Goal: Navigation & Orientation: Find specific page/section

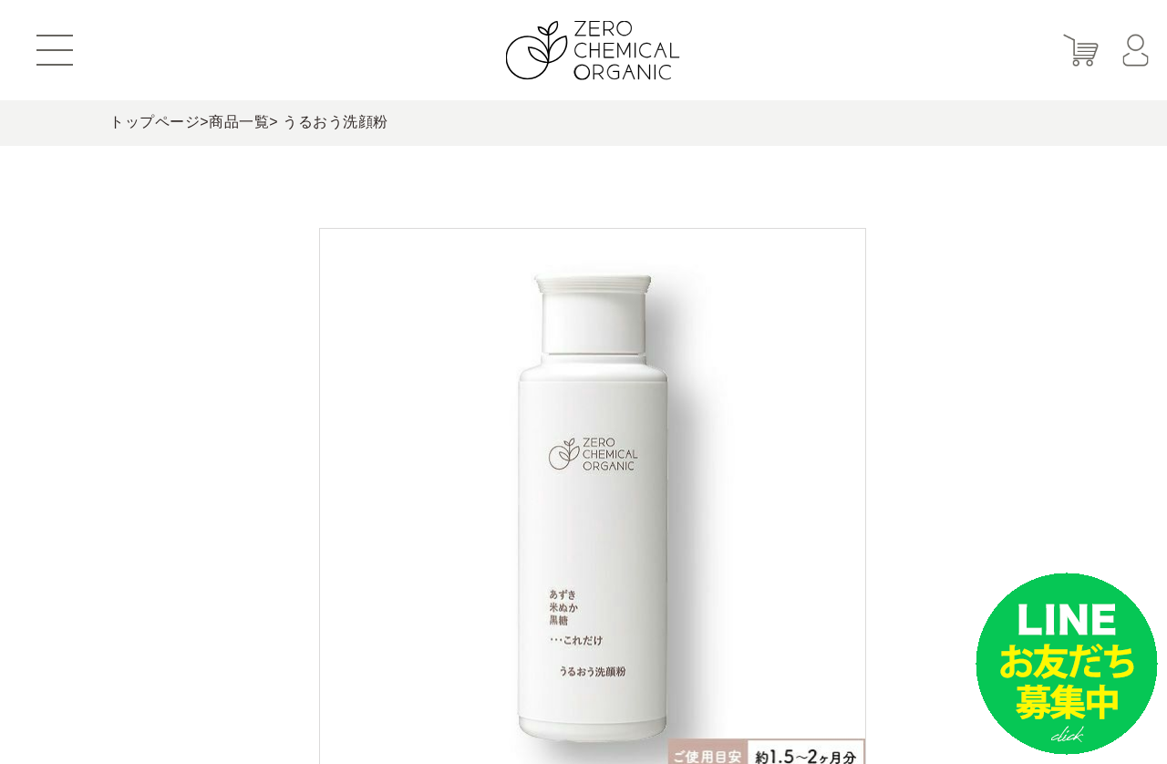
click at [66, 39] on button at bounding box center [54, 50] width 36 height 31
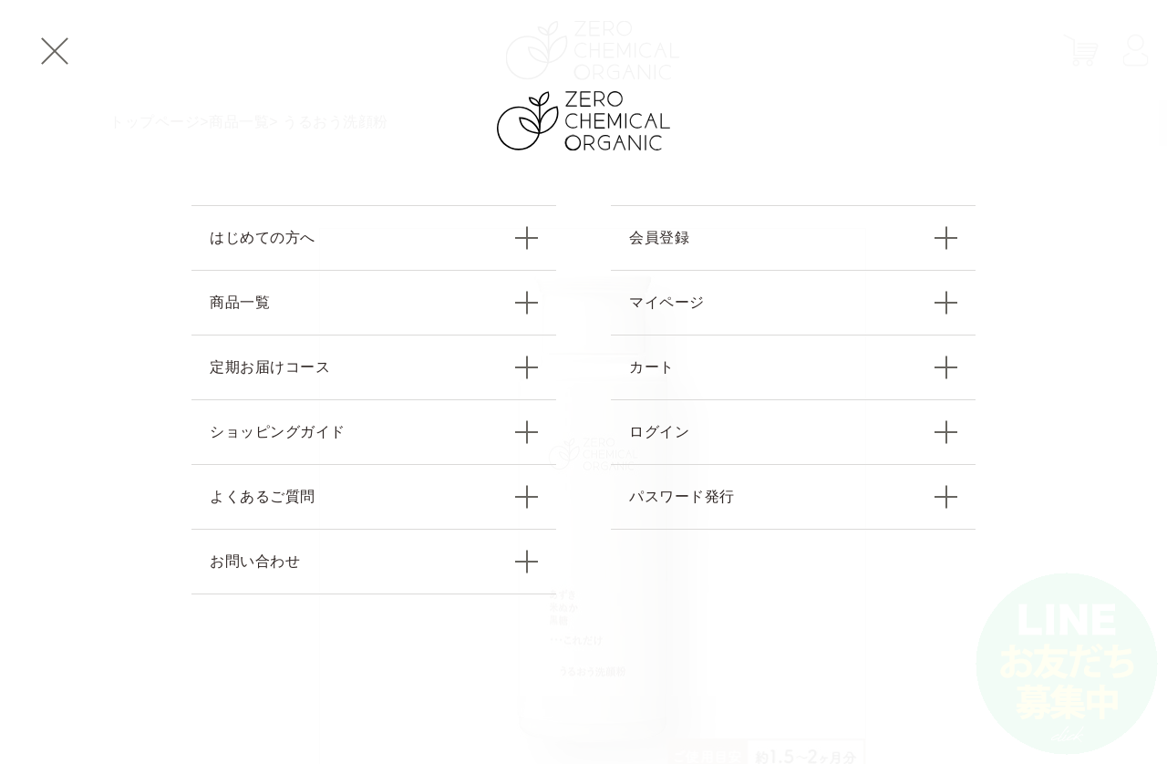
click at [232, 315] on link "商品一覧" at bounding box center [373, 302] width 365 height 65
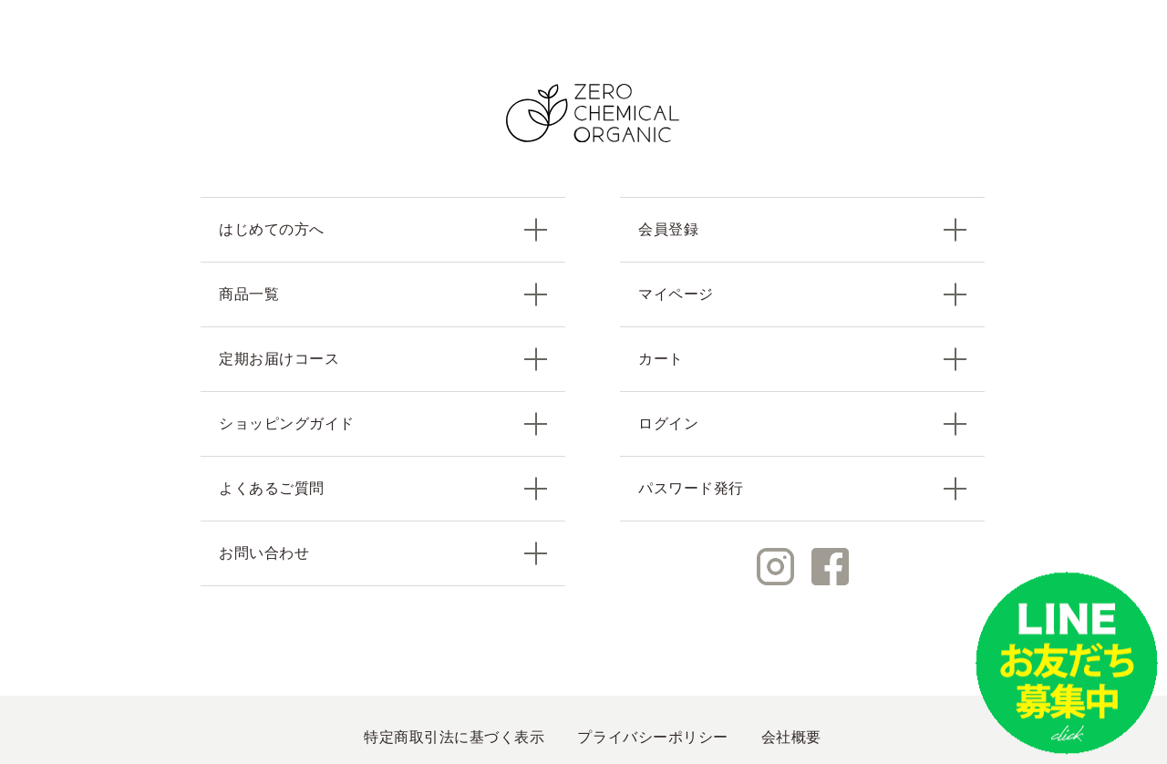
scroll to position [2956, 0]
click at [539, 303] on link "商品一覧" at bounding box center [383, 295] width 365 height 65
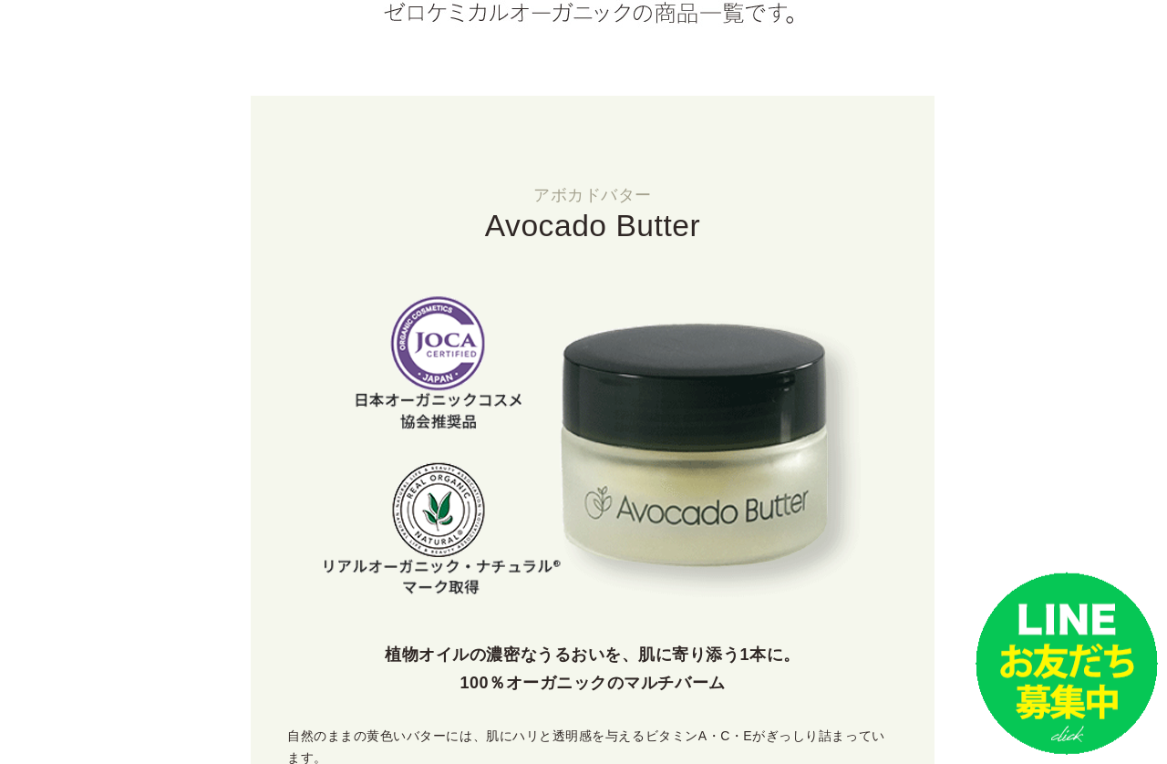
scroll to position [334, 0]
